Goal: Obtain resource: Download file/media

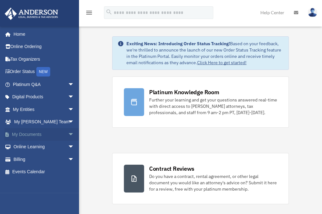
click at [25, 133] on link "My Documents arrow_drop_down" at bounding box center [43, 134] width 79 height 13
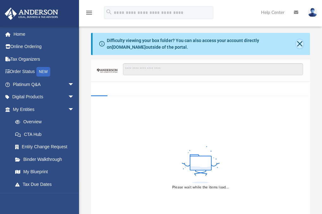
click at [299, 44] on button "Close" at bounding box center [299, 44] width 7 height 9
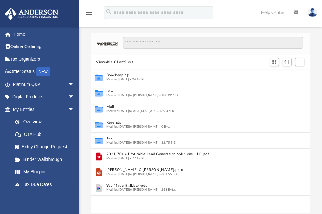
scroll to position [139, 214]
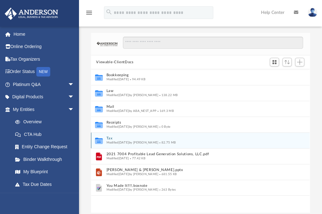
click at [108, 137] on button "Tax" at bounding box center [197, 139] width 180 height 4
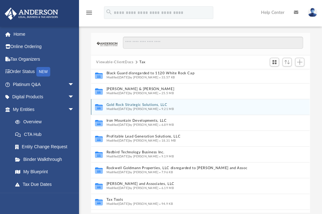
scroll to position [34, 0]
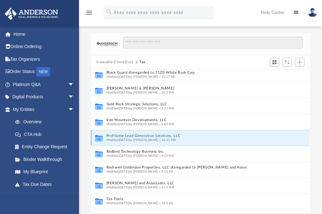
click at [157, 135] on button "Profitable Lead Generation Solutions, LLC" at bounding box center [194, 136] width 175 height 4
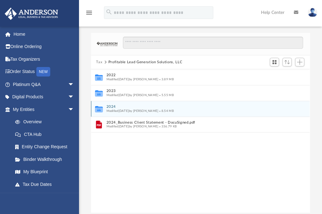
click at [114, 106] on button "2024" at bounding box center [197, 107] width 180 height 4
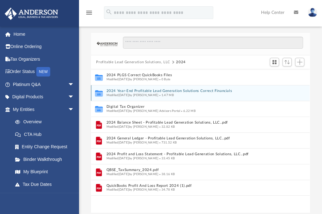
click at [139, 88] on div "Collaborated Folder 2024 Year-End Profitable Lead Generation Solutions Correct …" at bounding box center [200, 93] width 219 height 16
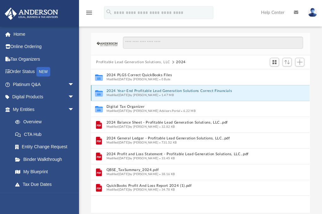
click at [132, 90] on button "2024 Year-End Profitable Lead Generation Solutions Correct Financials" at bounding box center [197, 91] width 180 height 4
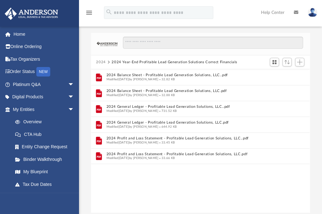
click at [102, 62] on button "2024" at bounding box center [101, 62] width 10 height 6
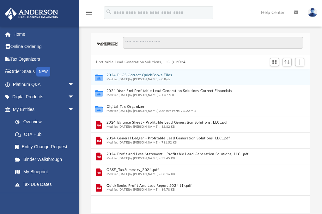
click at [141, 74] on button "2024 PLGS Correct QuickBooks Files" at bounding box center [197, 75] width 180 height 4
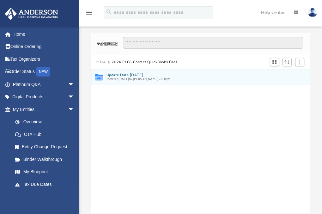
click at [124, 75] on button "Update Date 17th July 2025" at bounding box center [197, 75] width 180 height 4
